Goal: Task Accomplishment & Management: Manage account settings

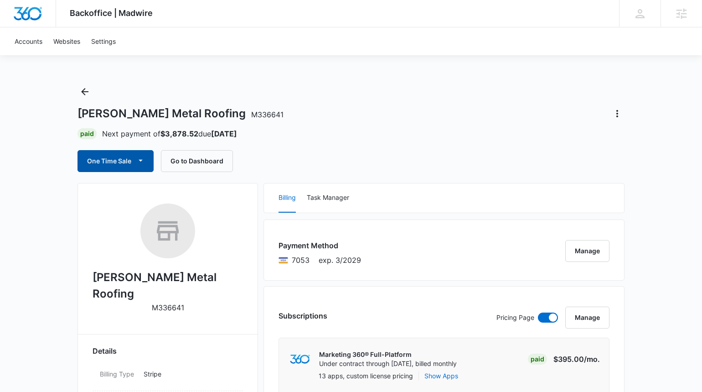
click at [142, 163] on icon "button" at bounding box center [141, 161] width 10 height 10
click at [141, 161] on icon "button" at bounding box center [141, 161] width 10 height 10
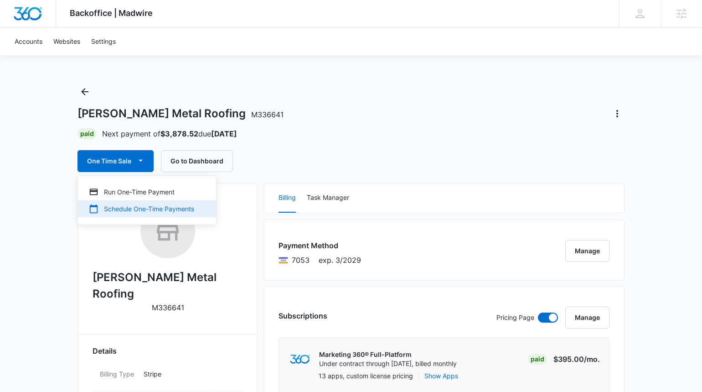
click at [141, 209] on div "Schedule One-Time Payments" at bounding box center [141, 209] width 105 height 10
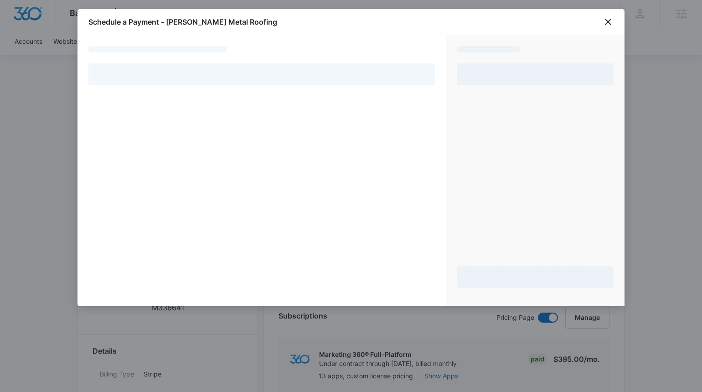
select select "pm_1RxVVwA4n8RTgNjUpKUC6uzV"
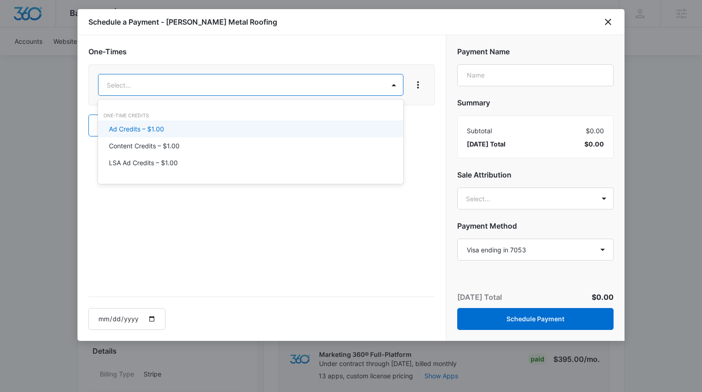
click at [171, 125] on div "Ad Credits – $1.00" at bounding box center [250, 129] width 282 height 10
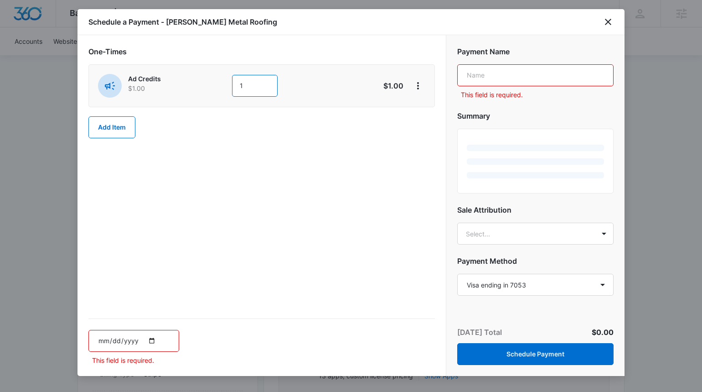
click at [256, 83] on input "1" at bounding box center [255, 86] width 46 height 22
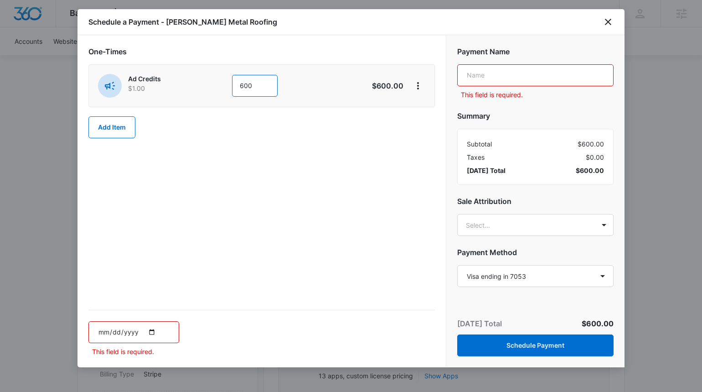
type input "600"
click at [474, 67] on input "text" at bounding box center [535, 75] width 156 height 22
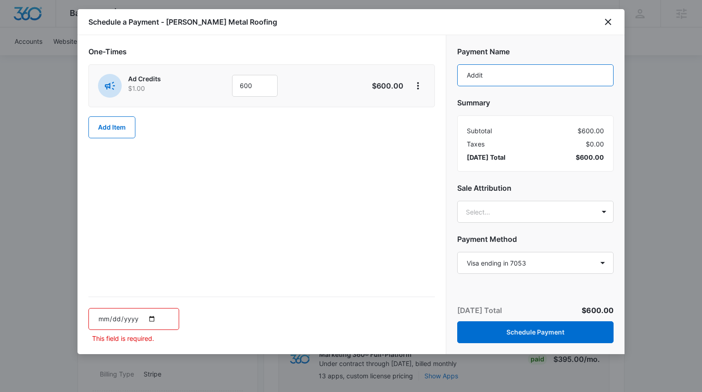
type input "Additional Ad credits"
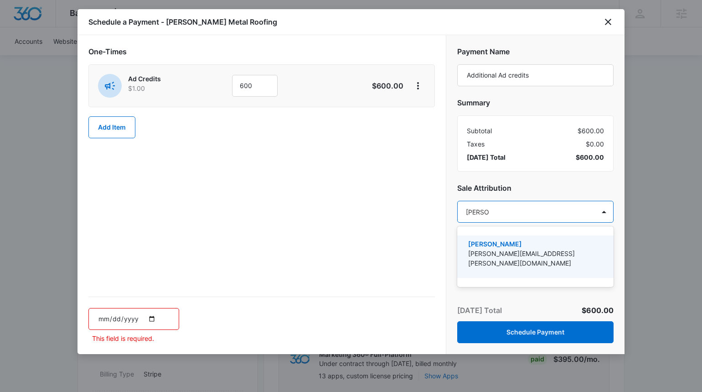
type input "[PERSON_NAME]"
click at [495, 245] on p "[PERSON_NAME]" at bounding box center [534, 244] width 133 height 10
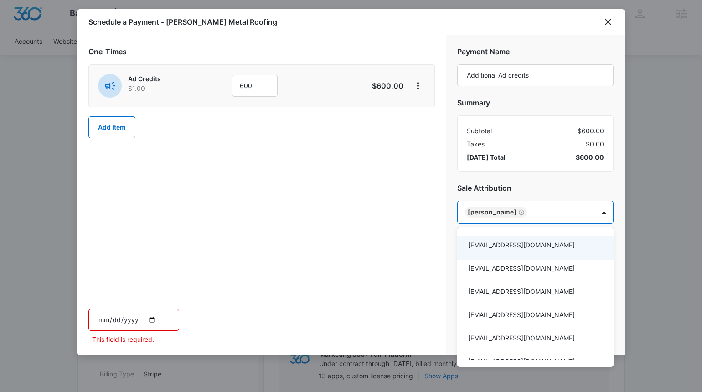
click at [366, 239] on div at bounding box center [351, 196] width 702 height 392
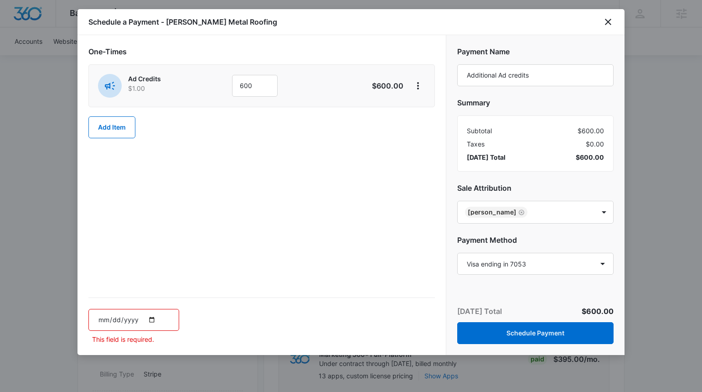
click at [146, 317] on input "date" at bounding box center [133, 320] width 91 height 22
click at [151, 317] on input "date" at bounding box center [133, 320] width 91 height 22
type input "[DATE]"
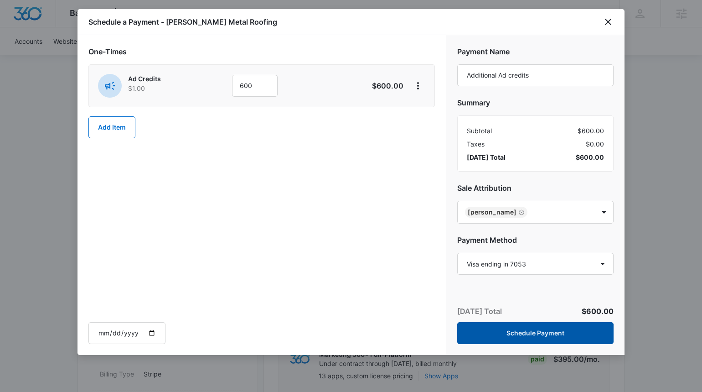
click at [531, 335] on button "Schedule Payment" at bounding box center [535, 333] width 156 height 22
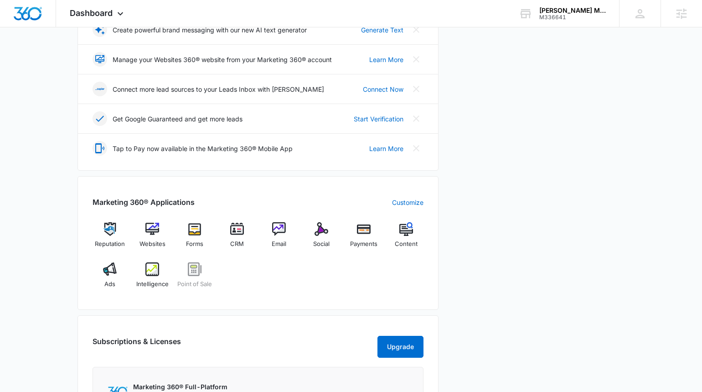
scroll to position [275, 0]
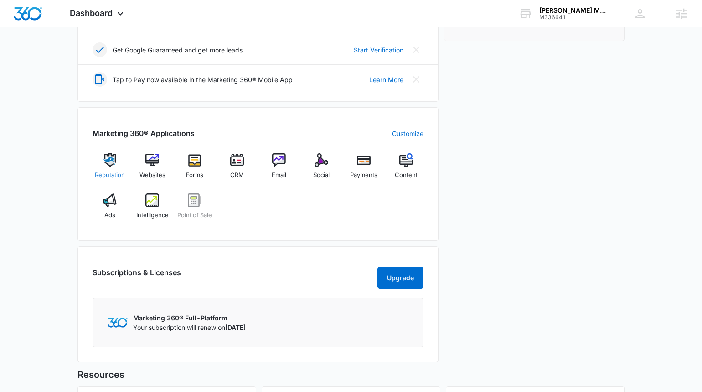
click at [117, 159] on div "Reputation" at bounding box center [110, 169] width 35 height 33
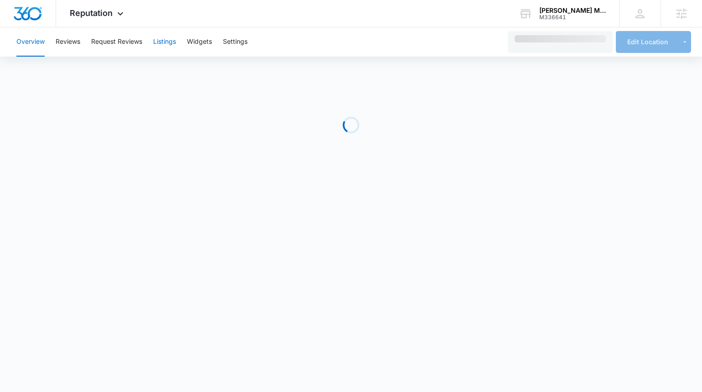
click at [164, 41] on button "Listings" at bounding box center [164, 41] width 23 height 29
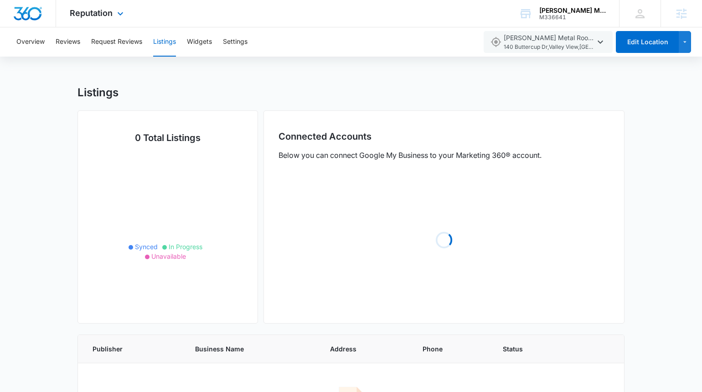
click at [76, 20] on div "Reputation Apps Reputation Websites Forms CRM Email Social Payments POS Content…" at bounding box center [97, 13] width 83 height 27
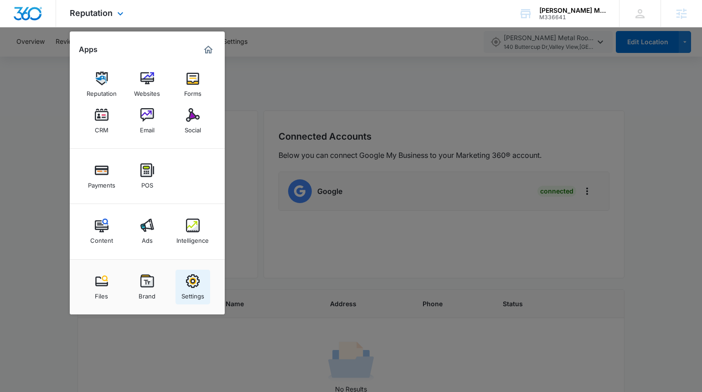
click at [198, 291] on div "Settings" at bounding box center [193, 294] width 23 height 12
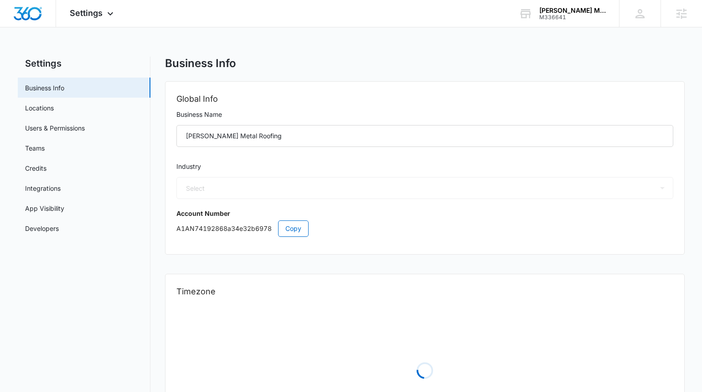
select select "6"
select select "US"
select select "America/[GEOGRAPHIC_DATA]"
click at [54, 109] on link "Locations" at bounding box center [39, 108] width 29 height 10
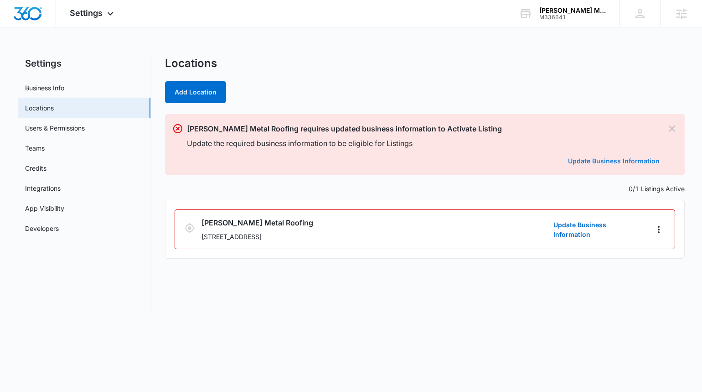
click at [606, 160] on link "Update Business Information" at bounding box center [614, 161] width 92 height 8
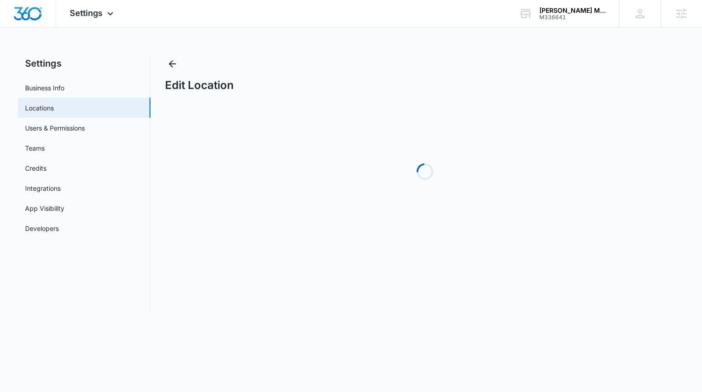
select select "Texas"
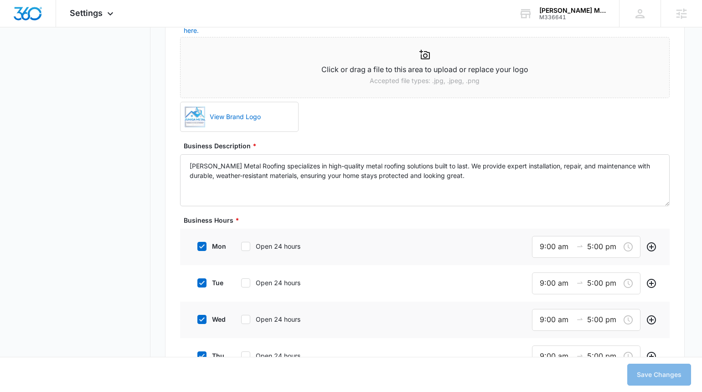
scroll to position [642, 0]
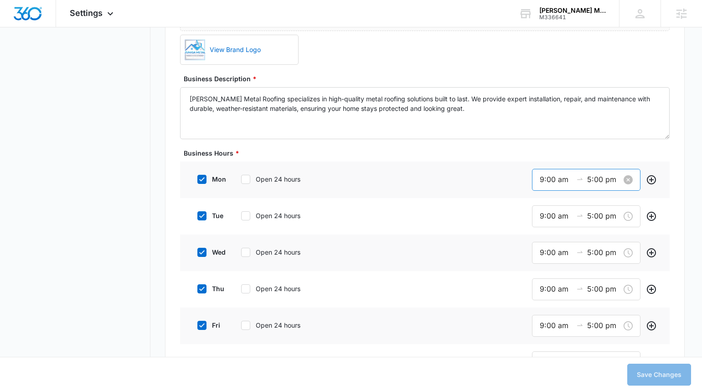
click at [547, 179] on input "9:00 am" at bounding box center [556, 179] width 33 height 11
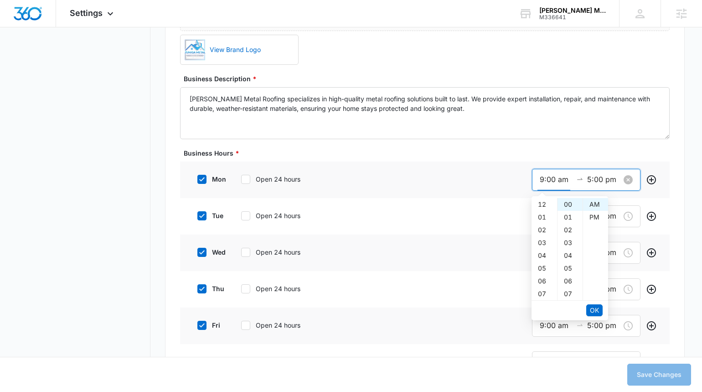
scroll to position [115, 0]
click at [543, 216] on div "08" at bounding box center [545, 215] width 26 height 13
type input "8:00 am"
click at [595, 306] on span "OK" at bounding box center [594, 310] width 9 height 10
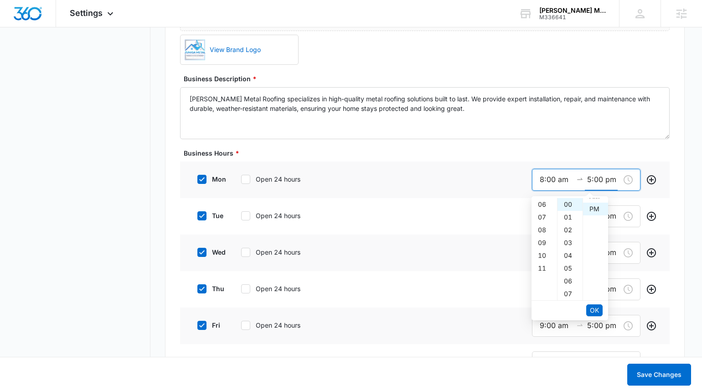
scroll to position [13, 0]
click at [544, 244] on div "08" at bounding box center [545, 242] width 26 height 13
type input "8:00 pm"
click at [594, 312] on span "OK" at bounding box center [594, 310] width 9 height 10
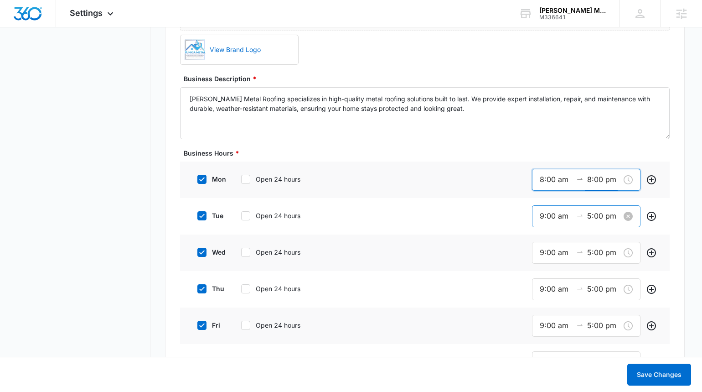
click at [544, 218] on input "9:00 am" at bounding box center [556, 215] width 33 height 11
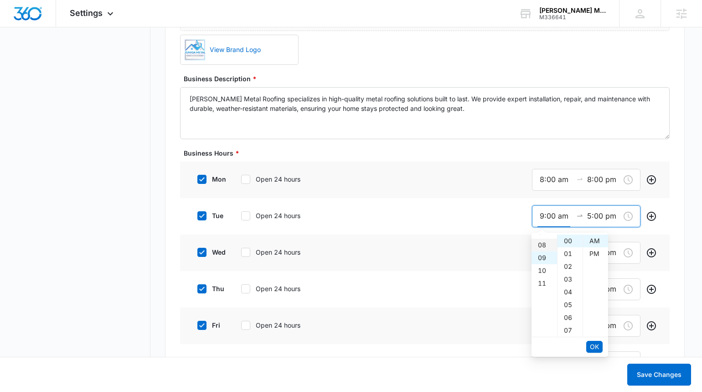
click at [545, 244] on div "08" at bounding box center [545, 245] width 26 height 13
type input "8:00 am"
click at [598, 346] on span "OK" at bounding box center [594, 347] width 9 height 10
click at [544, 281] on div "08" at bounding box center [545, 279] width 26 height 13
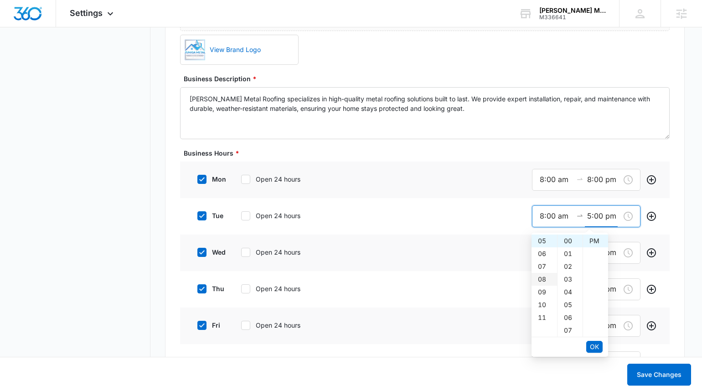
type input "8:00 pm"
click at [598, 347] on span "OK" at bounding box center [594, 347] width 9 height 10
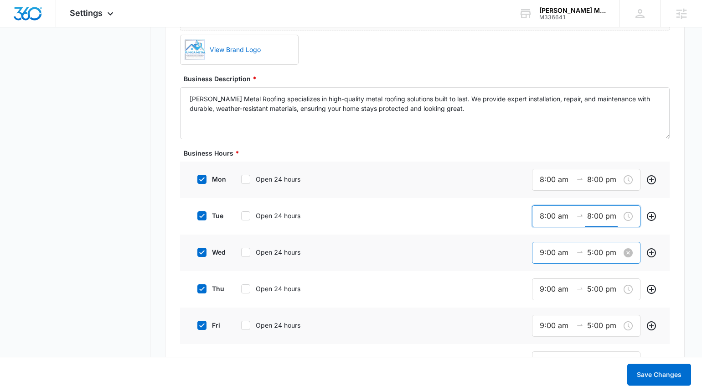
click at [548, 253] on input "9:00 am" at bounding box center [556, 252] width 33 height 11
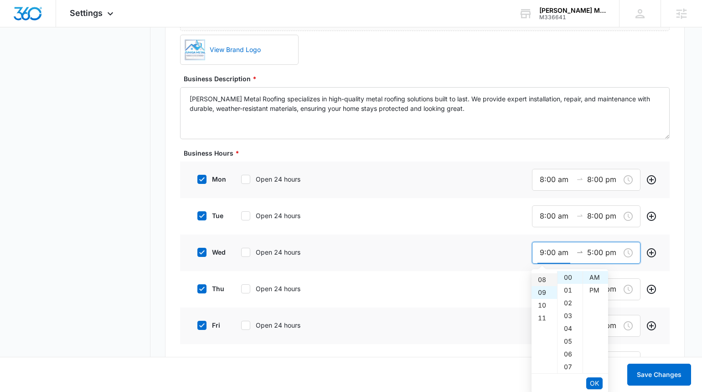
click at [545, 281] on div "08" at bounding box center [545, 279] width 26 height 13
type input "8:00 am"
click at [596, 382] on span "OK" at bounding box center [594, 383] width 9 height 10
click at [544, 316] on div "08" at bounding box center [545, 315] width 26 height 13
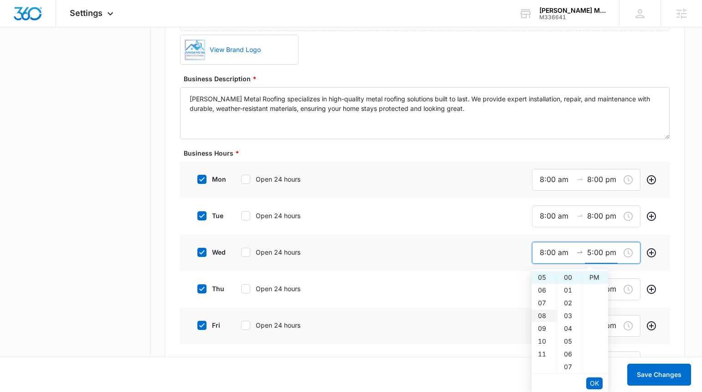
type input "8:00 pm"
click at [594, 382] on span "OK" at bounding box center [594, 383] width 9 height 10
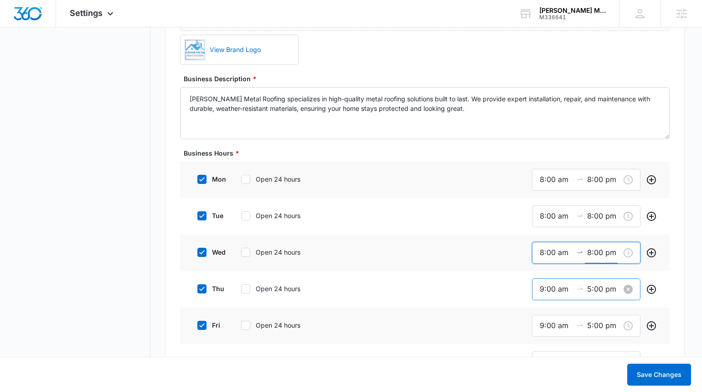
click at [550, 291] on input "9:00 am" at bounding box center [556, 288] width 33 height 11
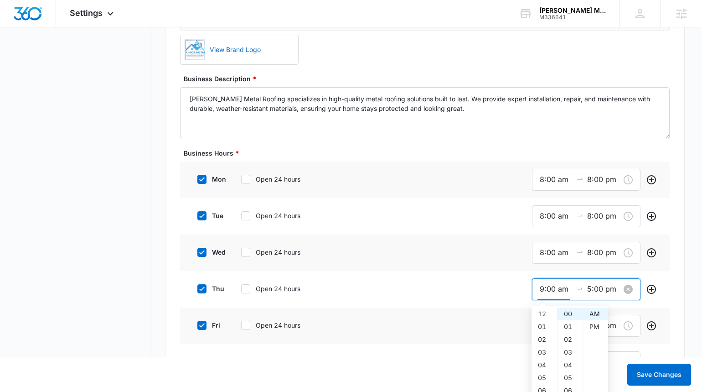
scroll to position [115, 0]
click at [546, 321] on div "08" at bounding box center [545, 323] width 26 height 13
type input "8:00 am"
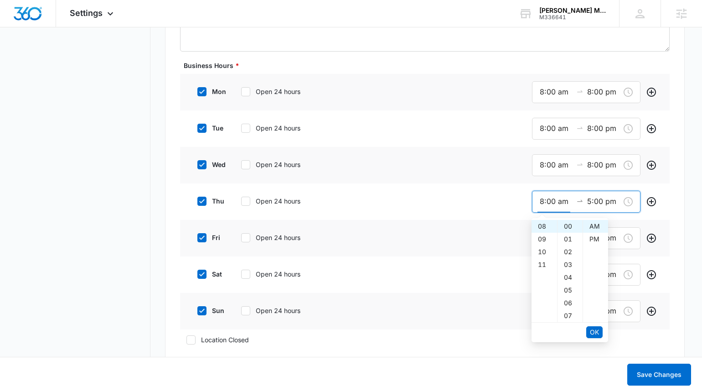
scroll to position [759, 0]
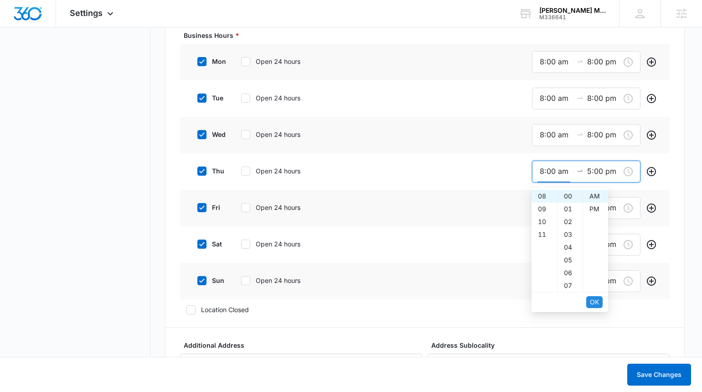
click at [594, 301] on span "OK" at bounding box center [594, 302] width 9 height 10
click at [541, 233] on div "08" at bounding box center [545, 234] width 26 height 13
type input "8:00 pm"
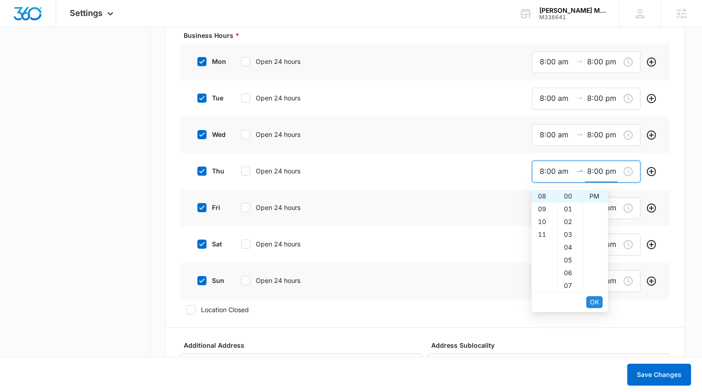
click at [594, 301] on span "OK" at bounding box center [594, 302] width 9 height 10
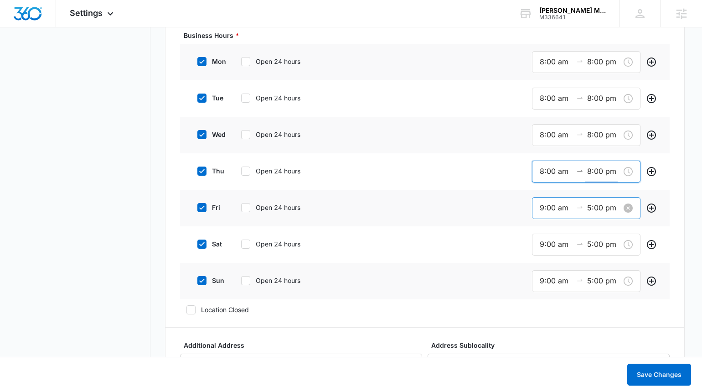
click at [547, 207] on input "9:00 am" at bounding box center [556, 207] width 33 height 11
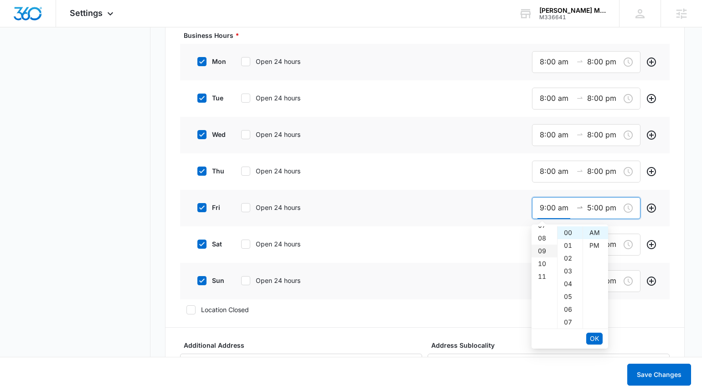
click at [548, 238] on div "08" at bounding box center [545, 238] width 26 height 13
type input "8:00 am"
click at [593, 339] on span "OK" at bounding box center [594, 338] width 9 height 10
click at [542, 270] on div "08" at bounding box center [545, 271] width 26 height 13
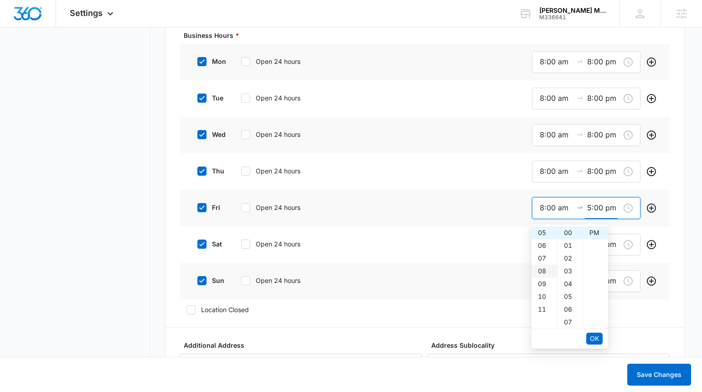
type input "8:00 pm"
click at [601, 337] on button "OK" at bounding box center [595, 339] width 16 height 12
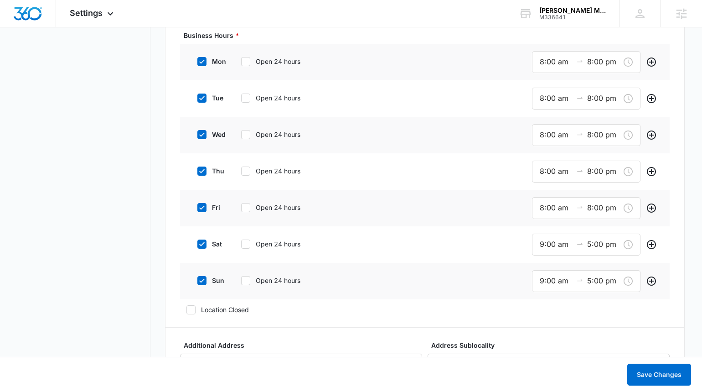
click at [202, 281] on icon at bounding box center [201, 280] width 5 height 4
click at [197, 281] on input "sun" at bounding box center [194, 280] width 6 height 6
checkbox input "false"
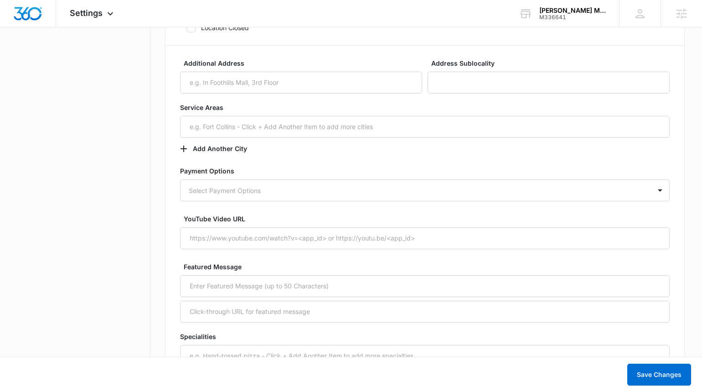
scroll to position [1041, 0]
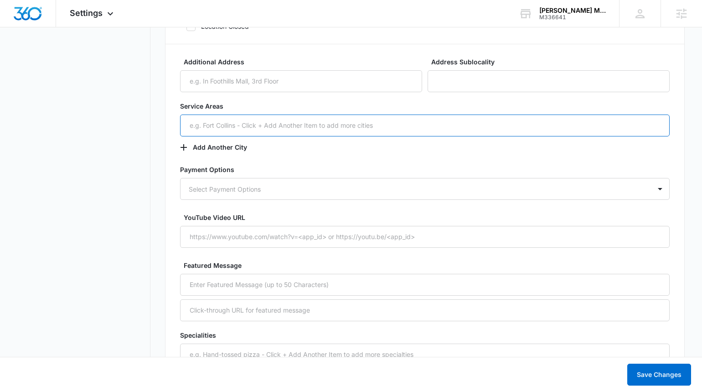
click at [248, 123] on input "text" at bounding box center [425, 125] width 490 height 22
type input "Denton County, TX"
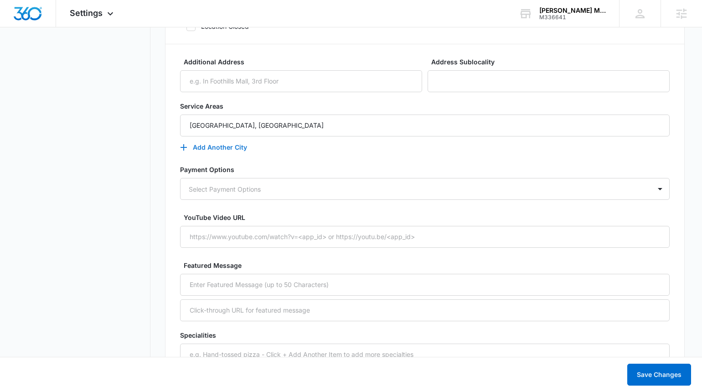
click at [208, 144] on button "Add Another City" at bounding box center [218, 147] width 76 height 22
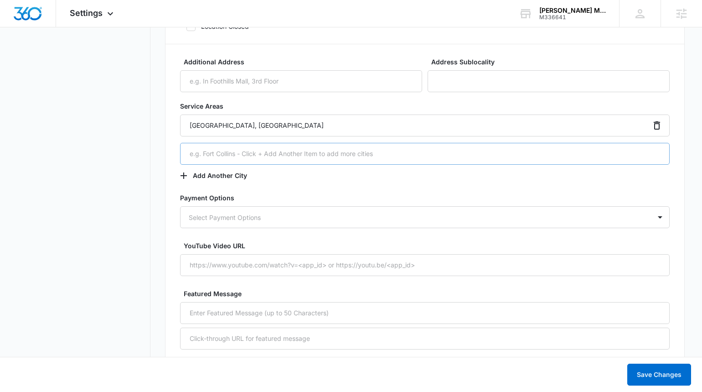
click at [210, 155] on input "text" at bounding box center [425, 154] width 490 height 22
type input "Cooke County, TX"
click at [207, 172] on button "Add Another City" at bounding box center [218, 176] width 76 height 22
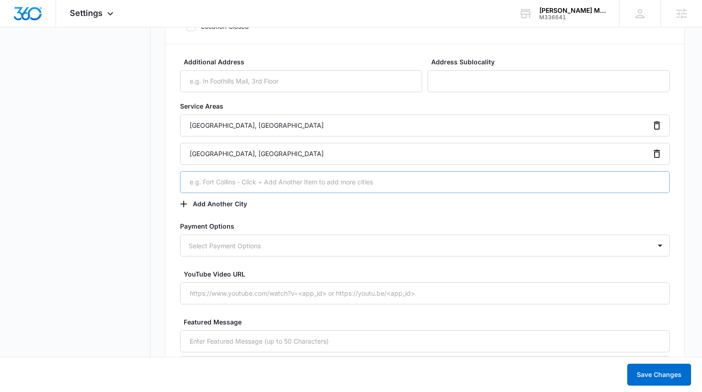
click at [223, 184] on input "text" at bounding box center [425, 182] width 490 height 22
type input "Montague County, TX"
click at [218, 208] on button "Add Another City" at bounding box center [218, 204] width 76 height 22
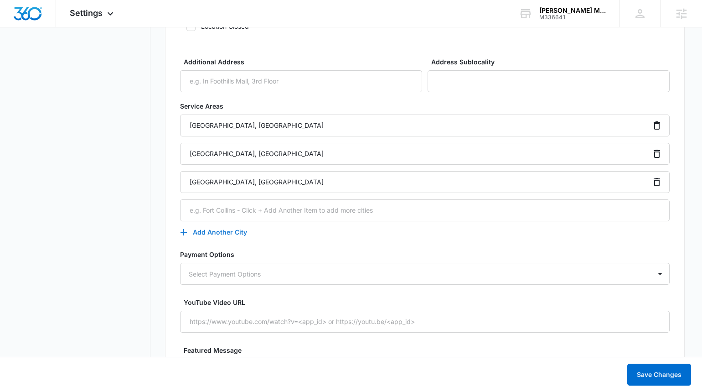
click at [218, 208] on input "text" at bounding box center [425, 210] width 490 height 22
type input "Dallas County, TX"
click at [214, 231] on button "Add Another City" at bounding box center [218, 232] width 76 height 22
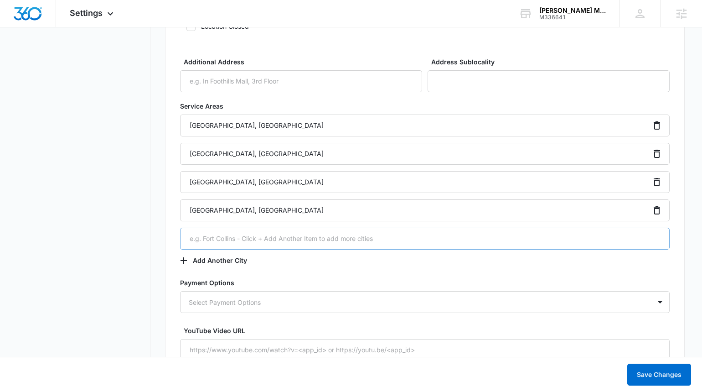
click at [213, 230] on input "text" at bounding box center [425, 239] width 490 height 22
type input "Wise County, TX"
click at [211, 258] on button "Add Another City" at bounding box center [218, 260] width 76 height 22
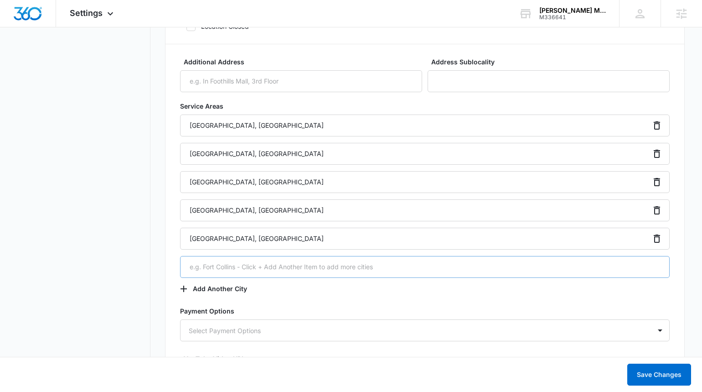
click at [234, 262] on input "text" at bounding box center [425, 267] width 490 height 22
type input "Grayson County, TX"
click at [231, 290] on button "Add Another City" at bounding box center [218, 289] width 76 height 22
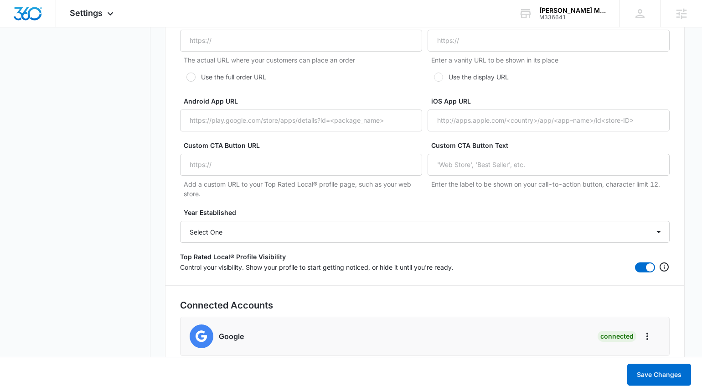
scroll to position [1841, 0]
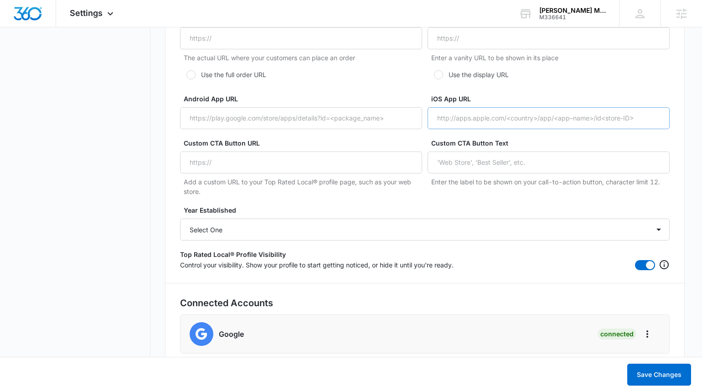
type input "Parker County, TX"
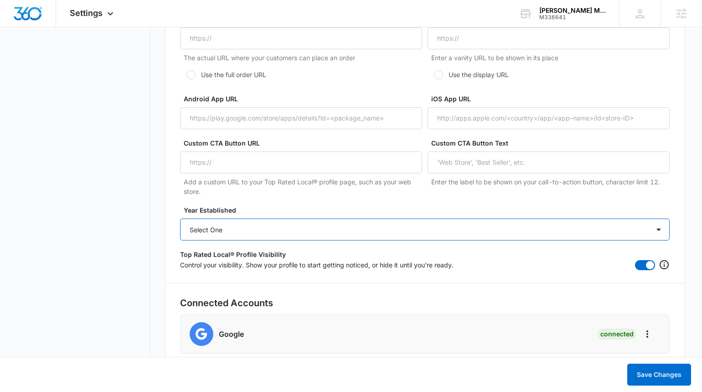
click at [247, 233] on select "Select One 2025 2024 2023 2022 2021 2020 2019 2018 2017 2016 2015 2014 2013 201…" at bounding box center [425, 229] width 490 height 22
select select "2017"
click at [180, 218] on select "Select One 2025 2024 2023 2022 2021 2020 2019 2018 2017 2016 2015 2014 2013 201…" at bounding box center [425, 229] width 490 height 22
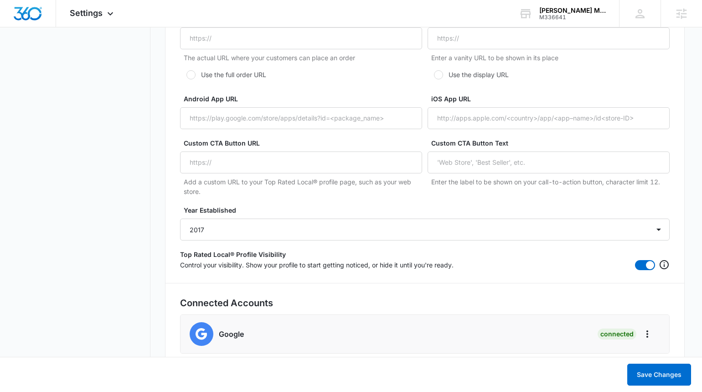
click at [360, 260] on div "Control your visibility. Show your profile to start getting noticed, or hide it…" at bounding box center [425, 264] width 490 height 11
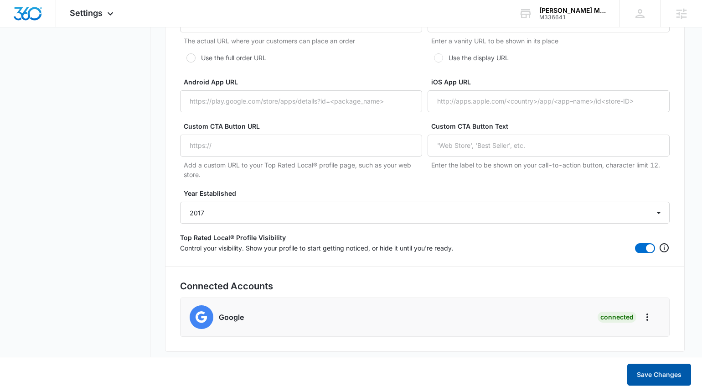
click at [644, 374] on button "Save Changes" at bounding box center [660, 375] width 64 height 22
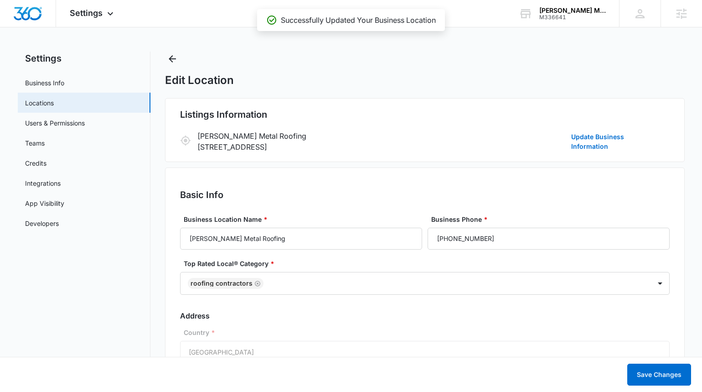
scroll to position [0, 0]
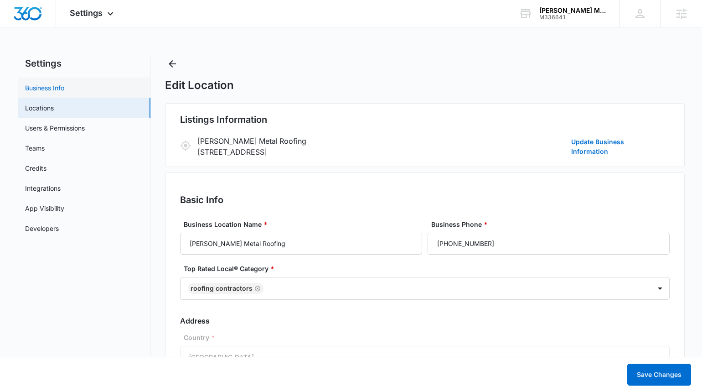
click at [51, 87] on link "Business Info" at bounding box center [44, 88] width 39 height 10
select select "6"
select select "US"
select select "America/[GEOGRAPHIC_DATA]"
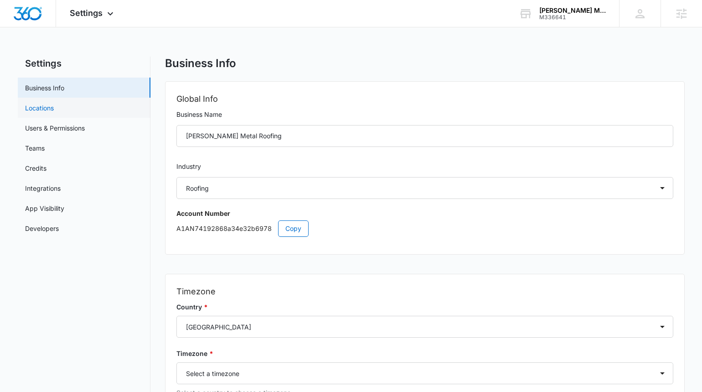
click at [54, 105] on link "Locations" at bounding box center [39, 108] width 29 height 10
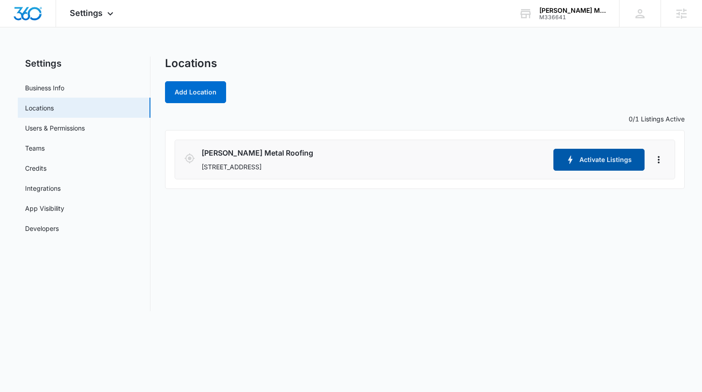
click at [582, 157] on button "Activate Listings" at bounding box center [599, 160] width 91 height 22
